Goal: Information Seeking & Learning: Check status

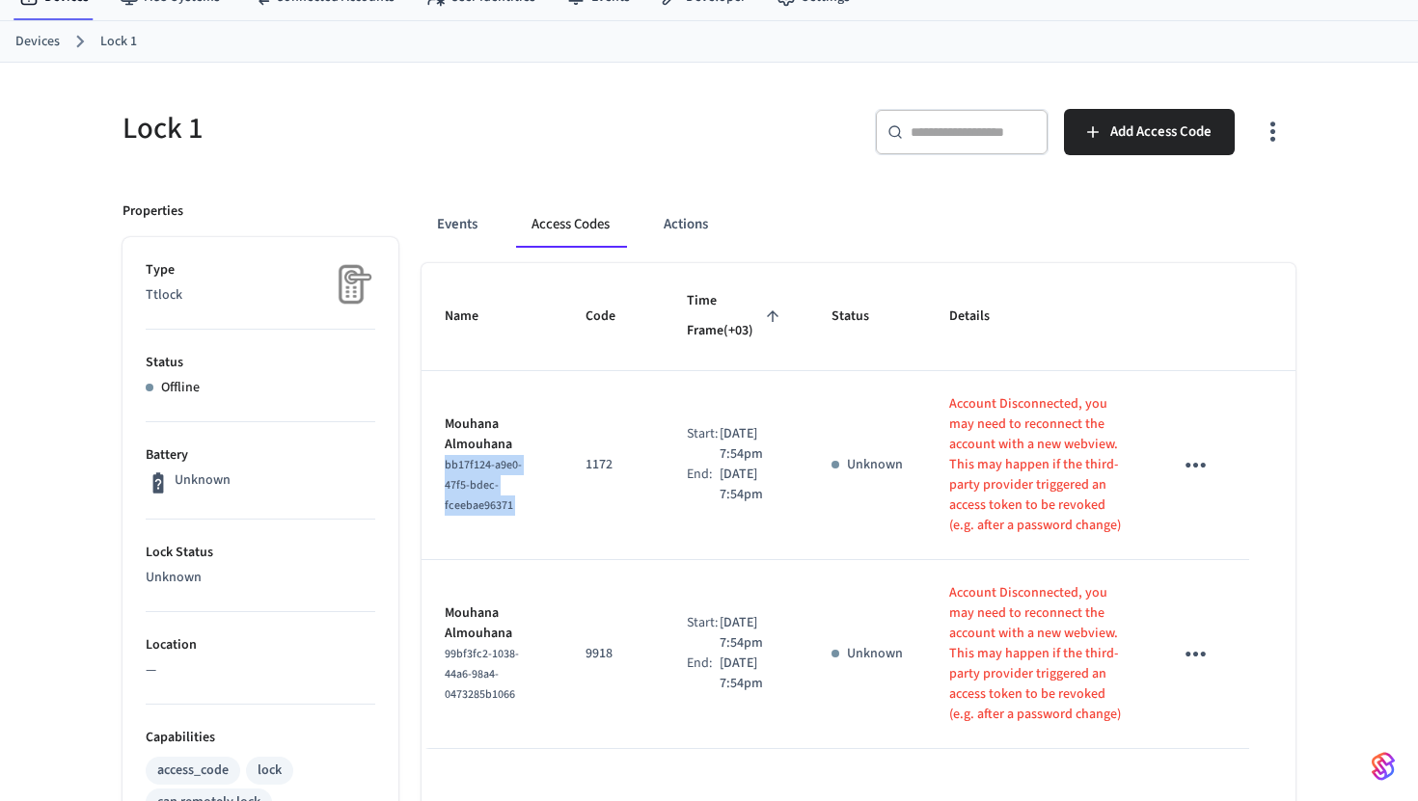
scroll to position [81, 0]
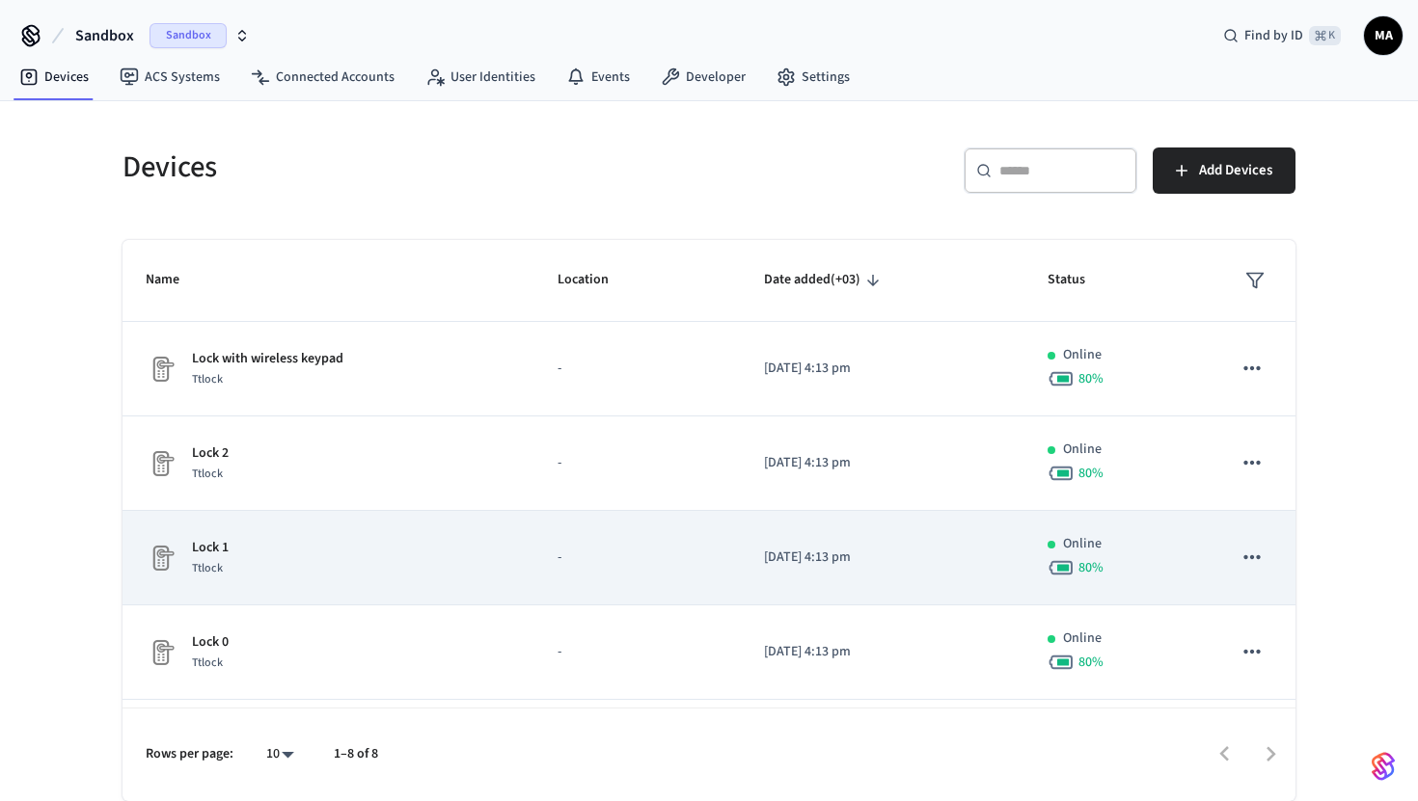
click at [292, 532] on td "Lock 1 Ttlock" at bounding box center [328, 558] width 412 height 95
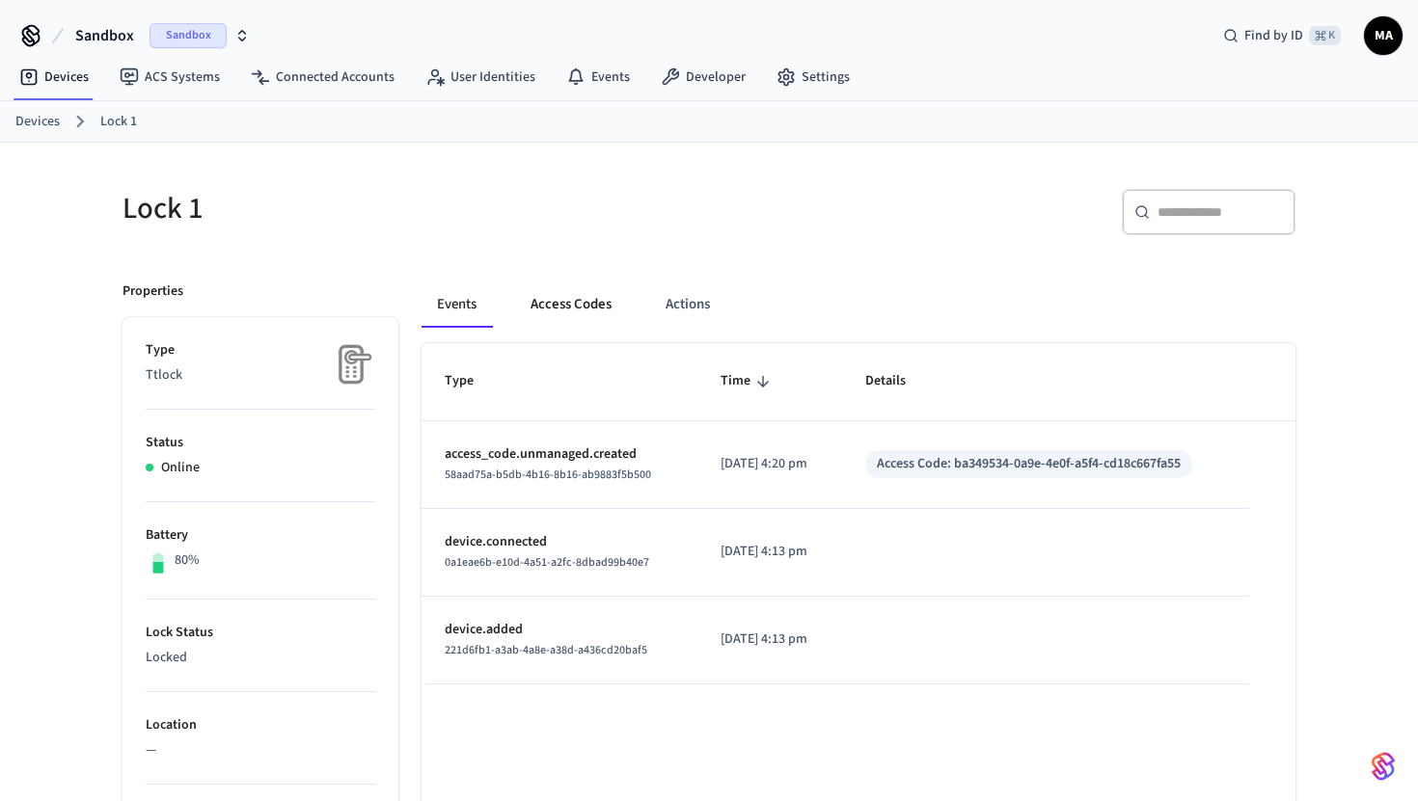
click at [580, 311] on button "Access Codes" at bounding box center [571, 305] width 112 height 46
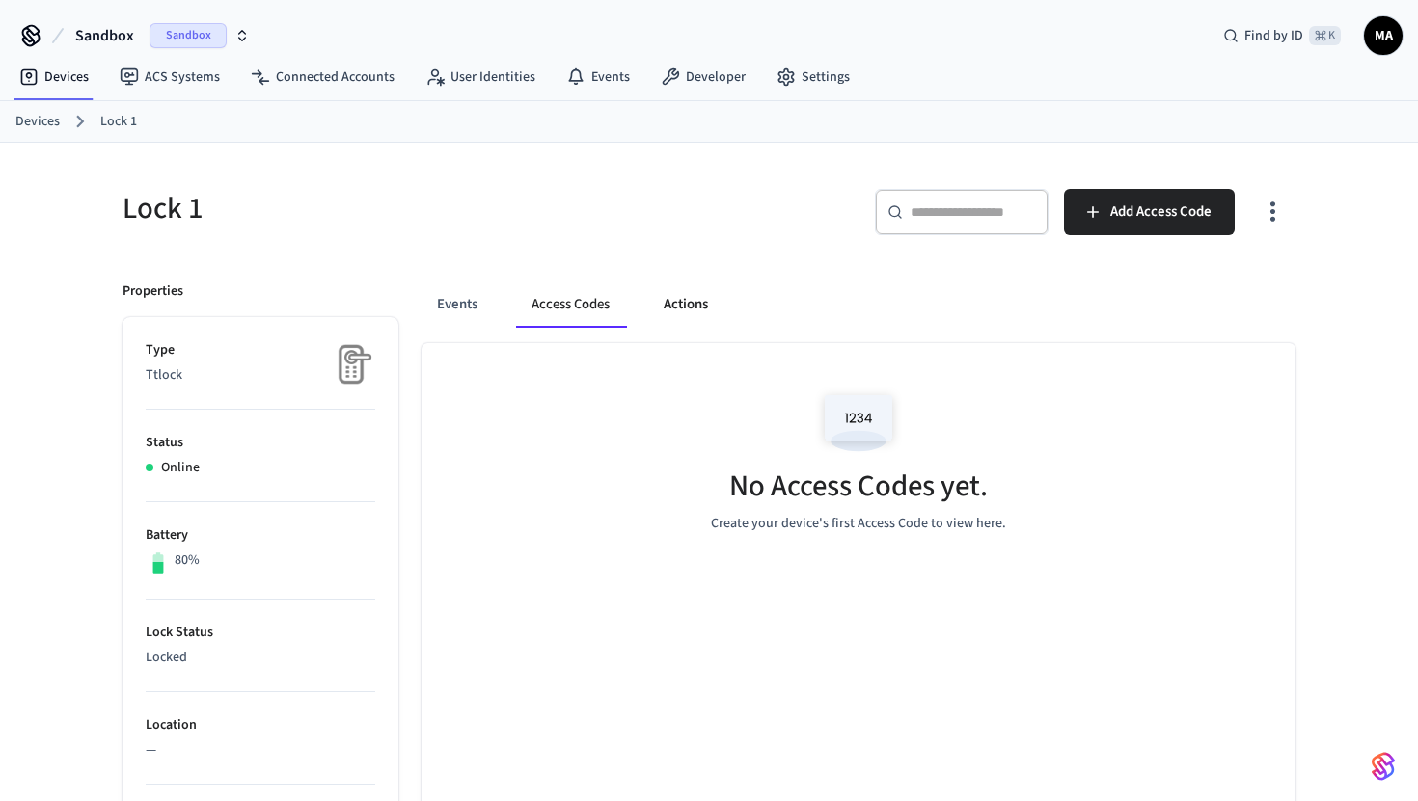
click at [692, 314] on button "Actions" at bounding box center [685, 305] width 75 height 46
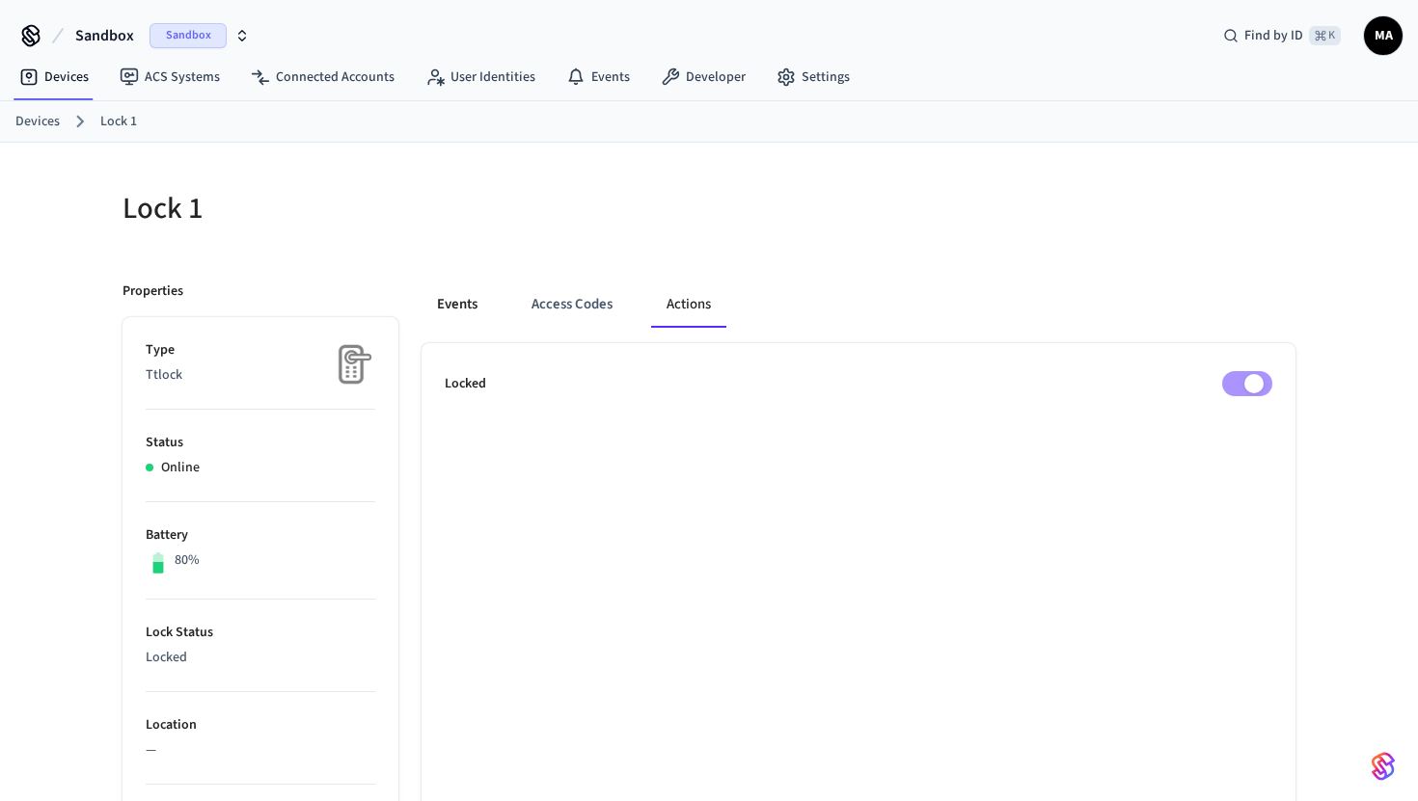
click at [468, 290] on button "Events" at bounding box center [456, 305] width 71 height 46
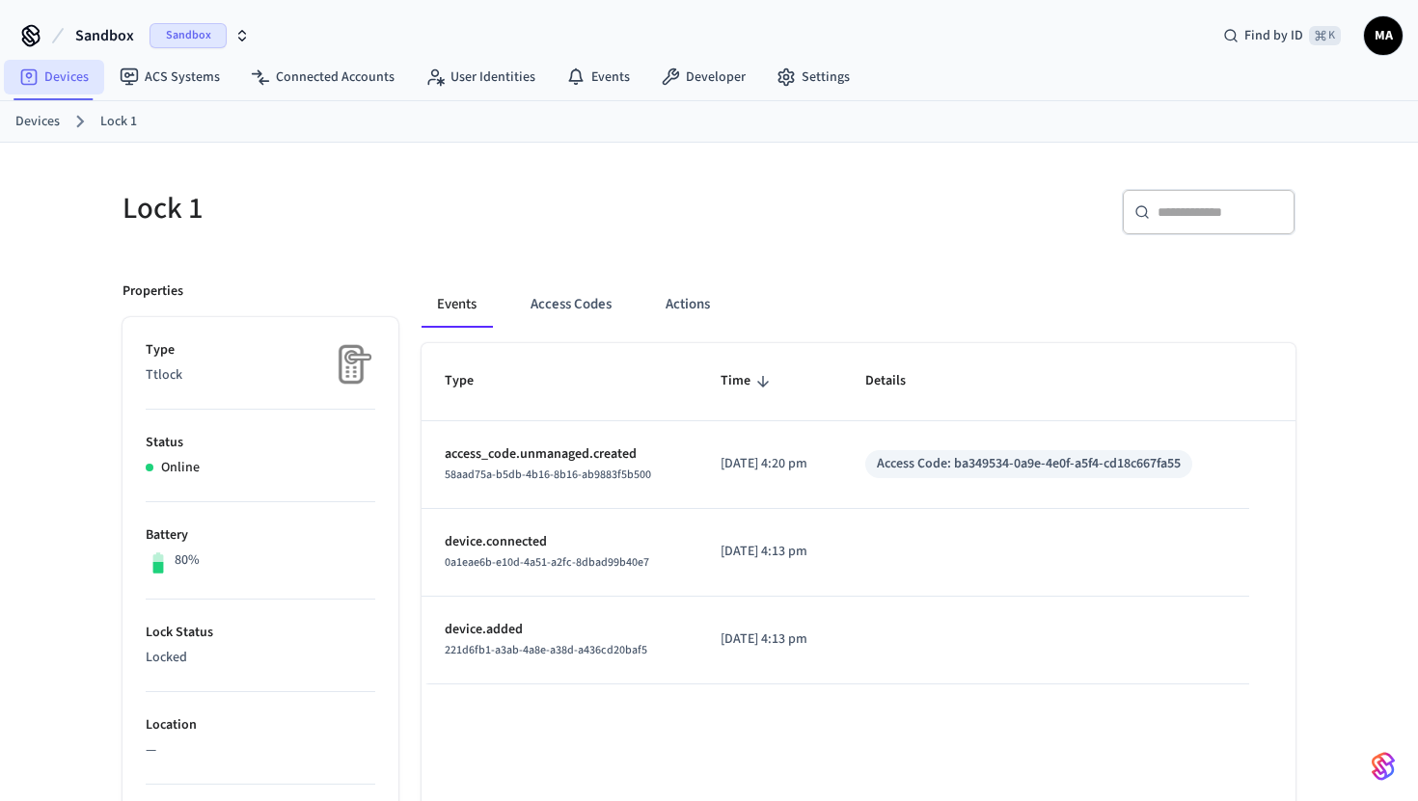
click at [55, 76] on link "Devices" at bounding box center [54, 77] width 100 height 35
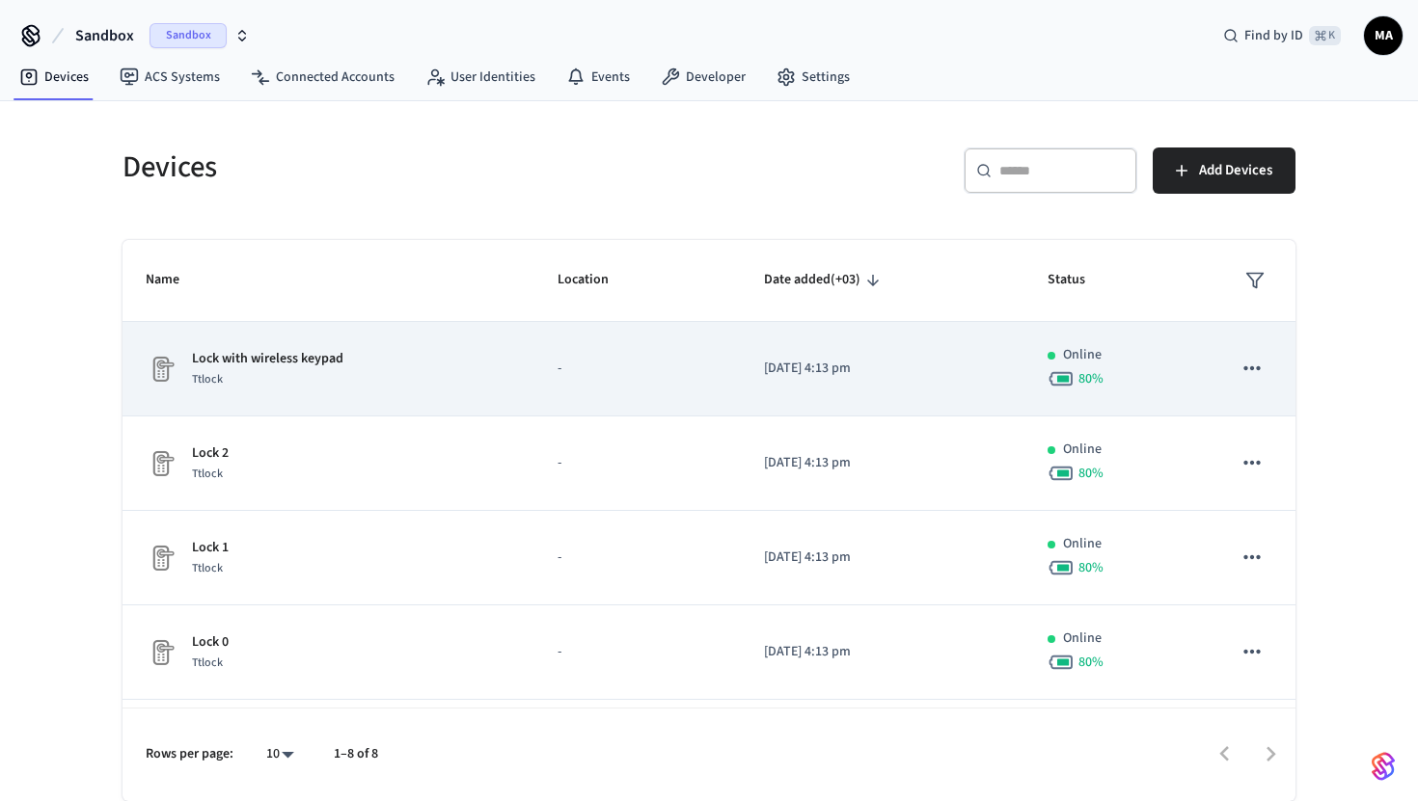
click at [318, 378] on div "Ttlock" at bounding box center [267, 379] width 151 height 20
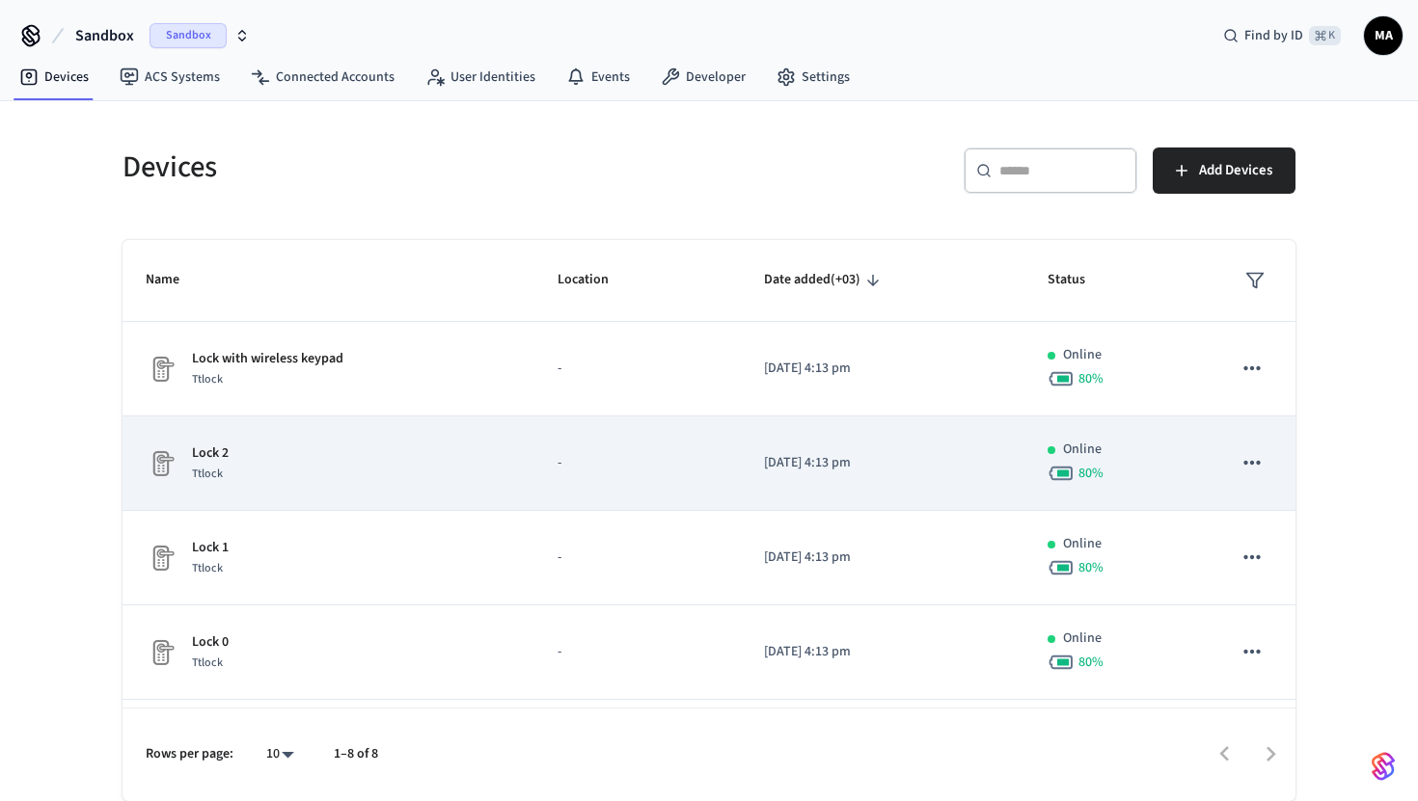
click at [310, 444] on div "Lock 2 Ttlock" at bounding box center [329, 464] width 366 height 41
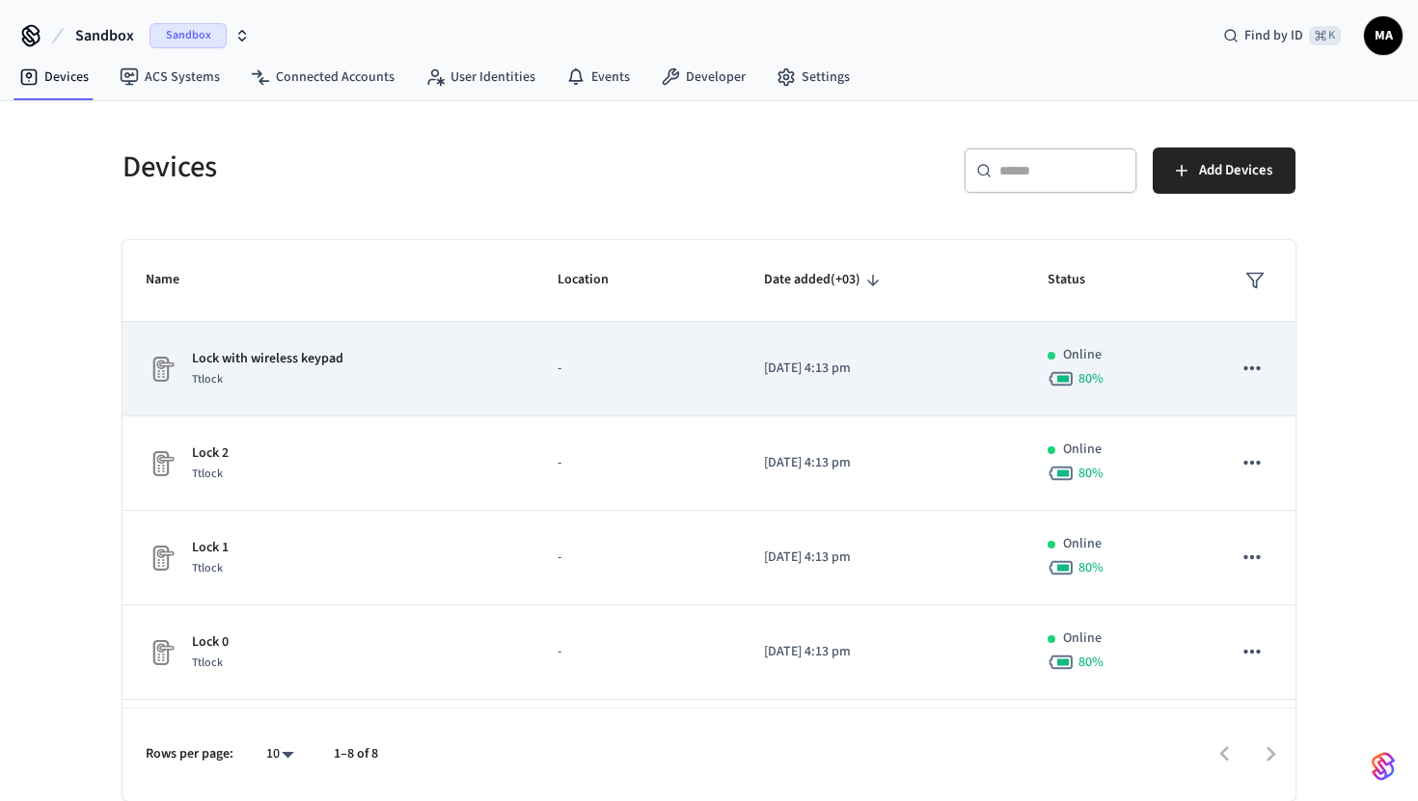
click at [229, 375] on div "Ttlock" at bounding box center [267, 379] width 151 height 20
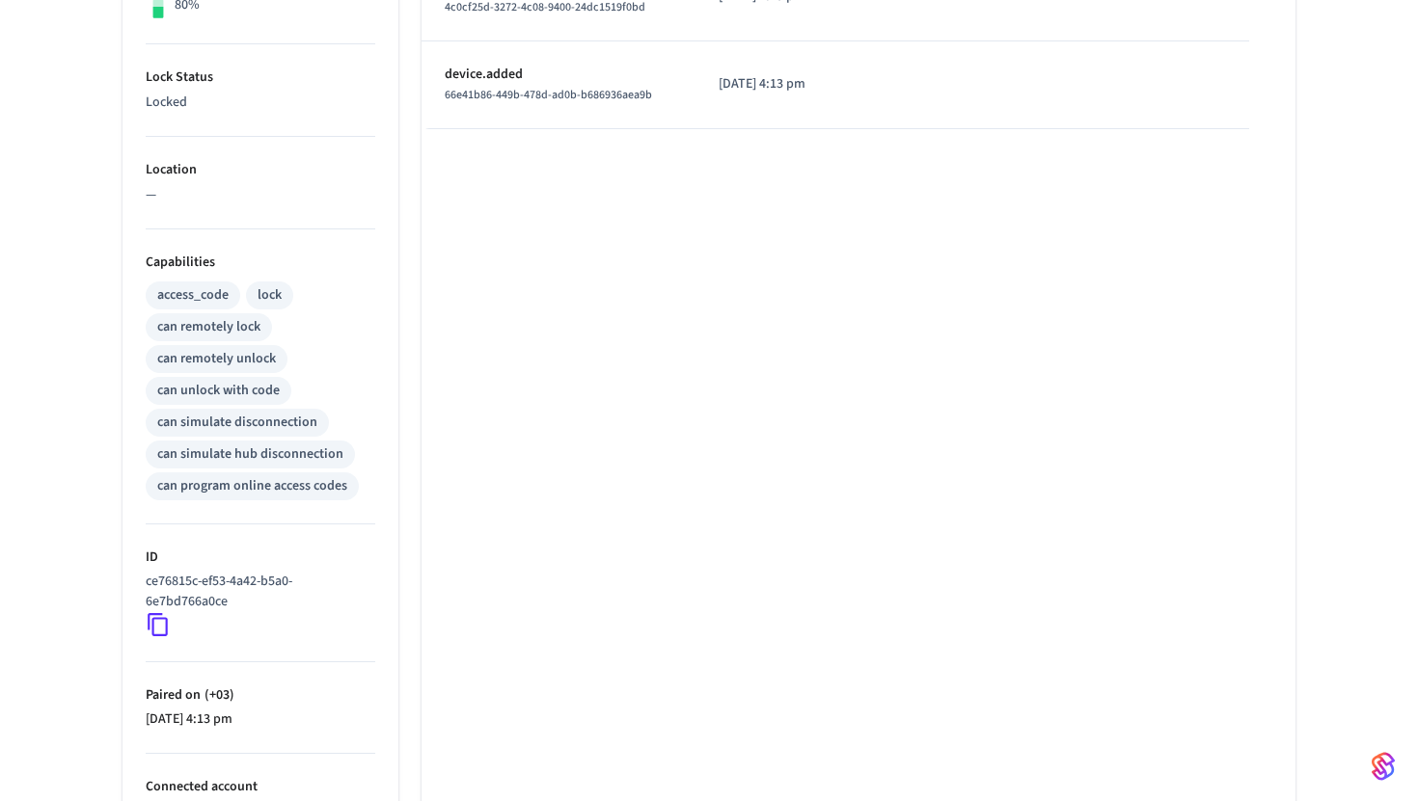
scroll to position [692, 0]
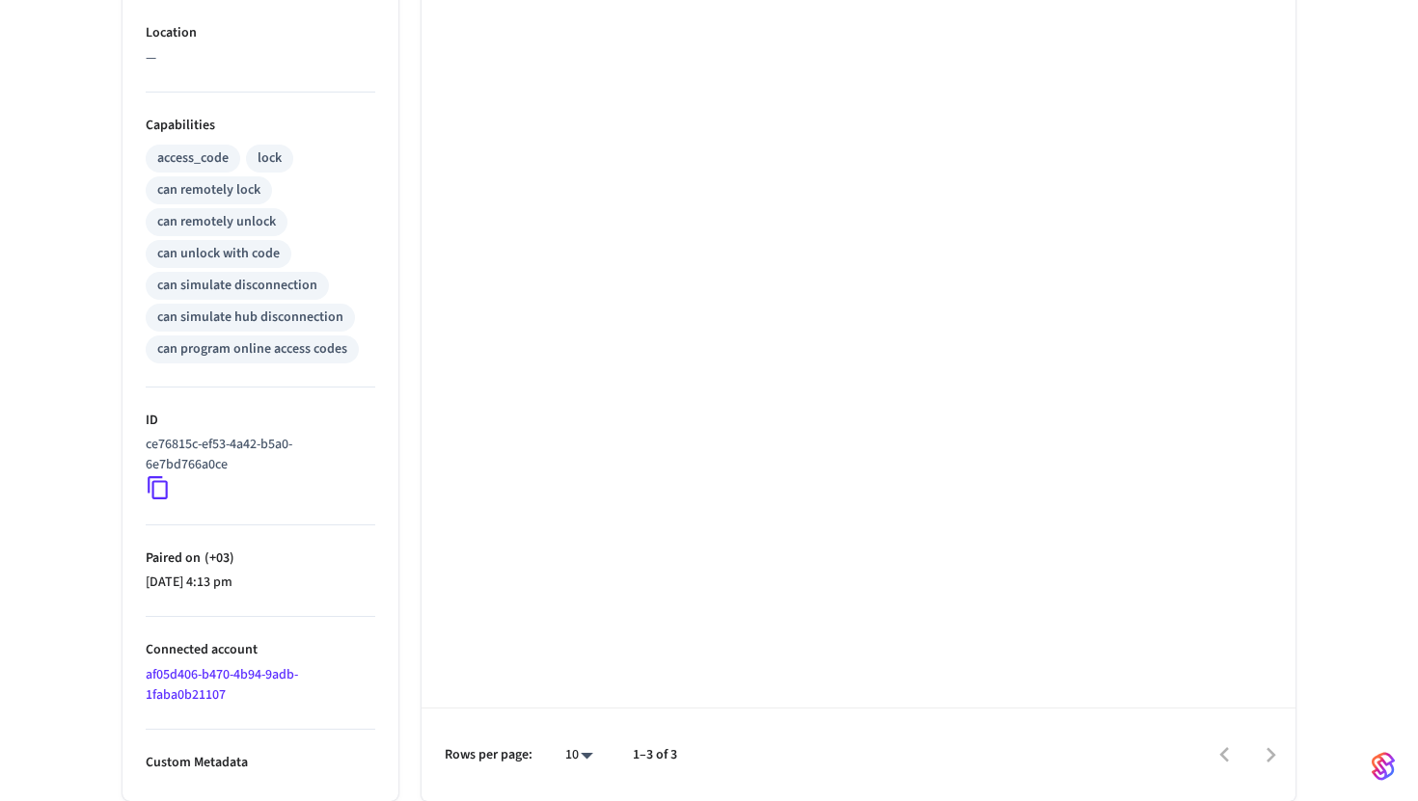
click at [154, 486] on icon at bounding box center [158, 487] width 25 height 25
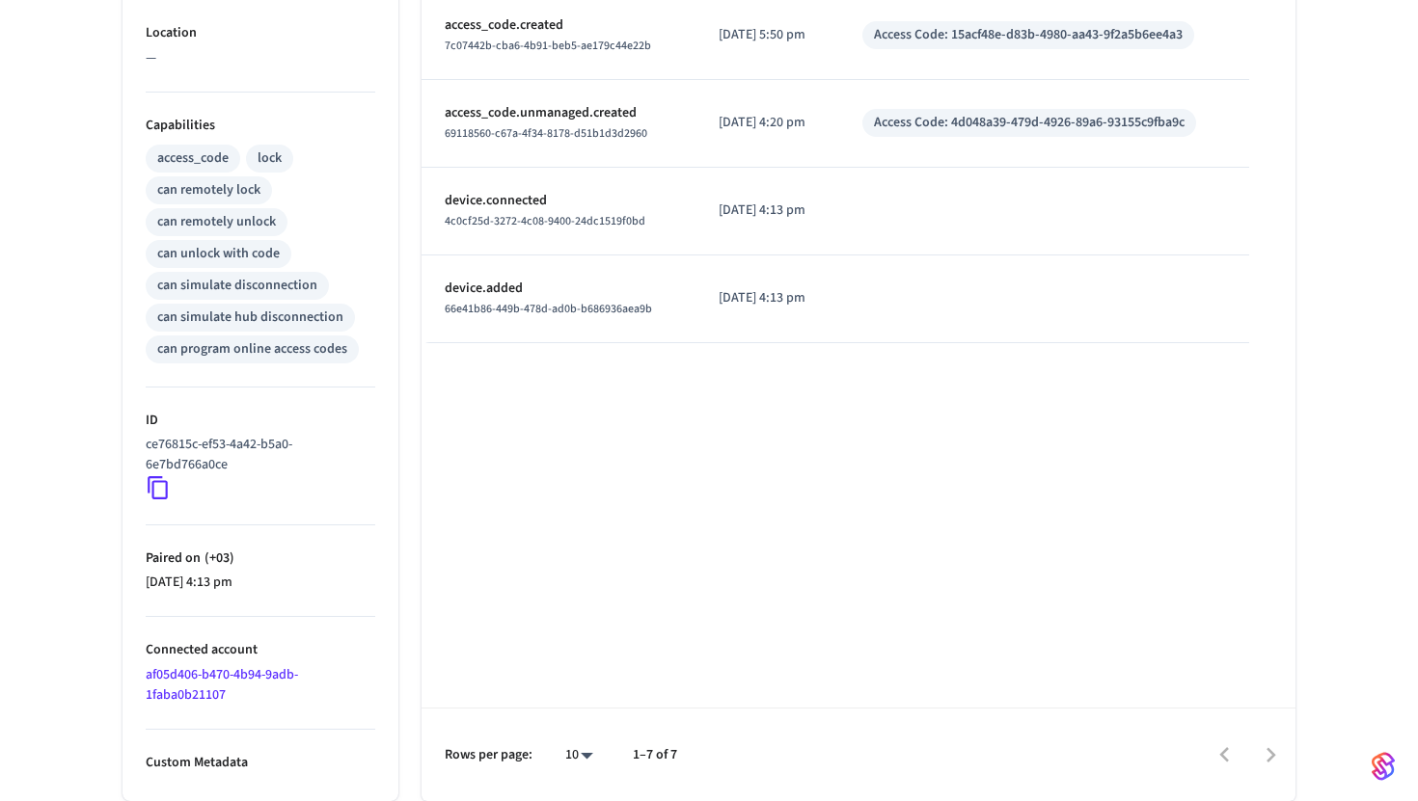
scroll to position [0, 0]
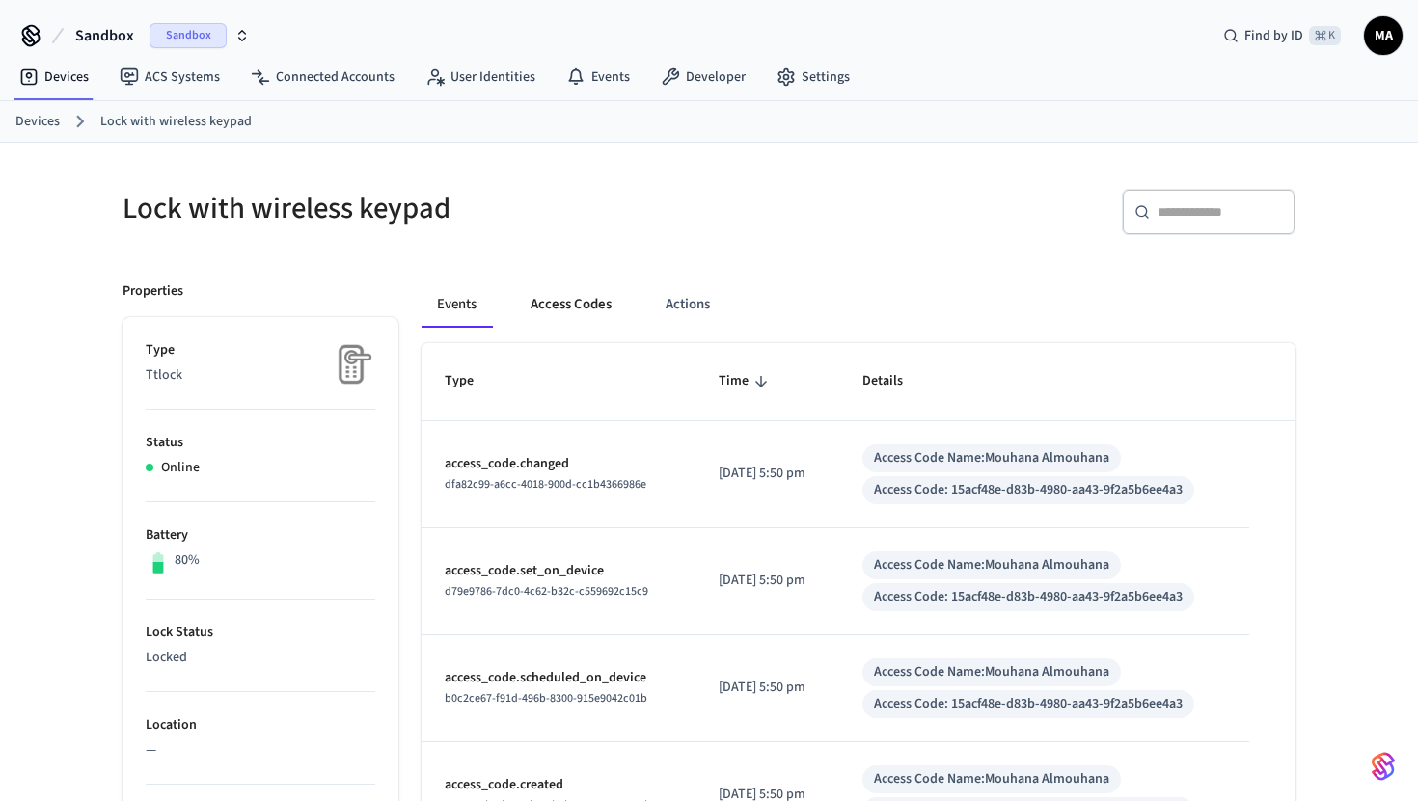
click at [580, 311] on button "Access Codes" at bounding box center [571, 305] width 112 height 46
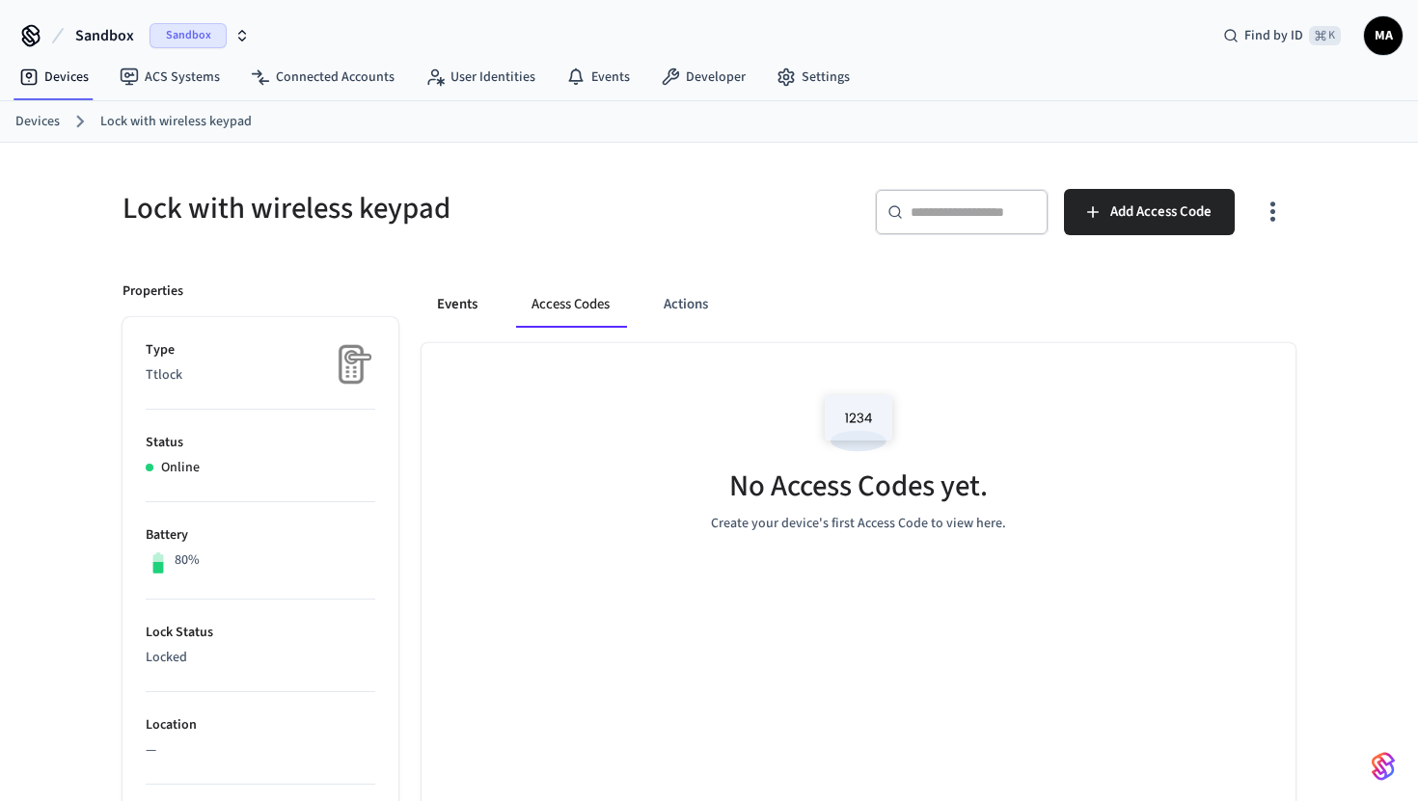
click at [454, 303] on button "Events" at bounding box center [456, 305] width 71 height 46
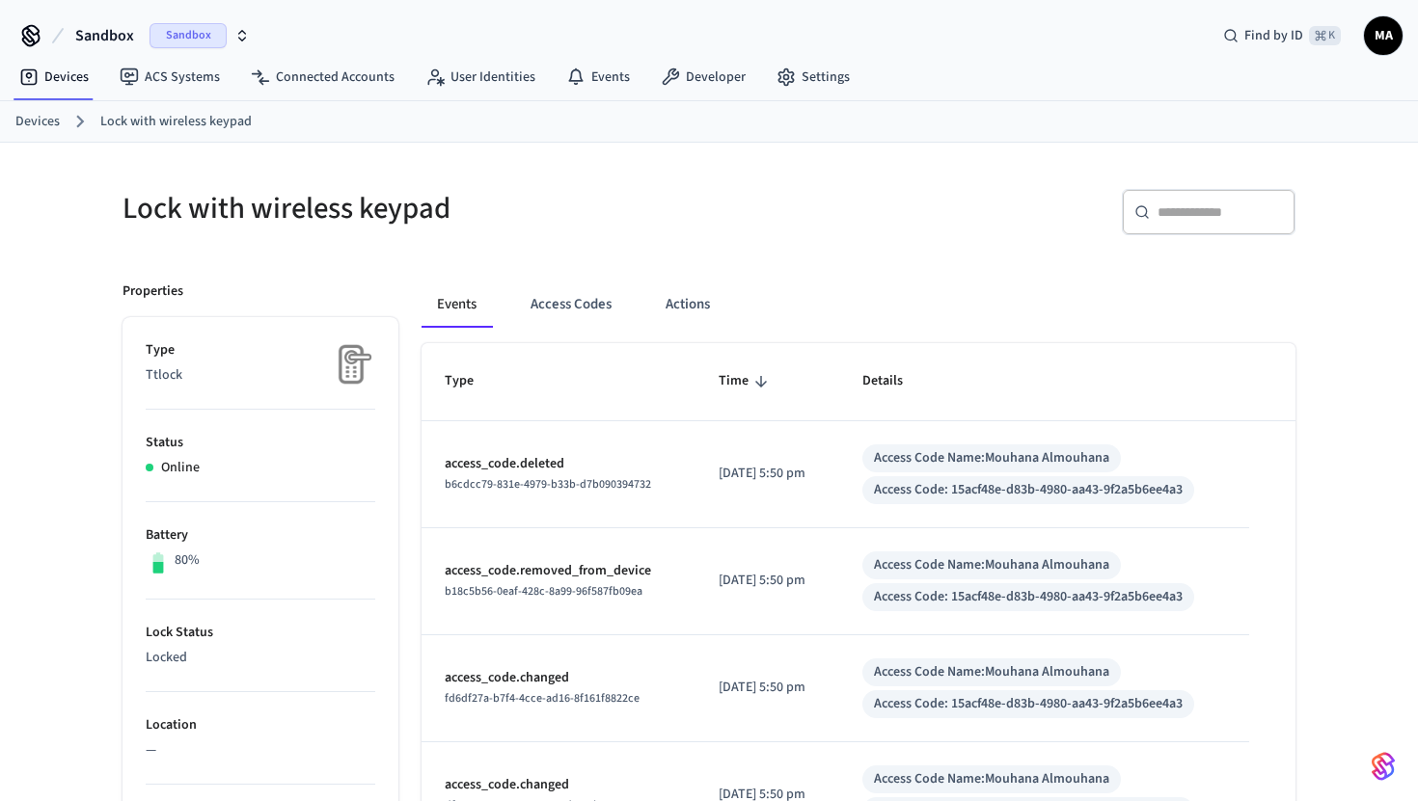
scroll to position [63, 0]
